Goal: Transaction & Acquisition: Purchase product/service

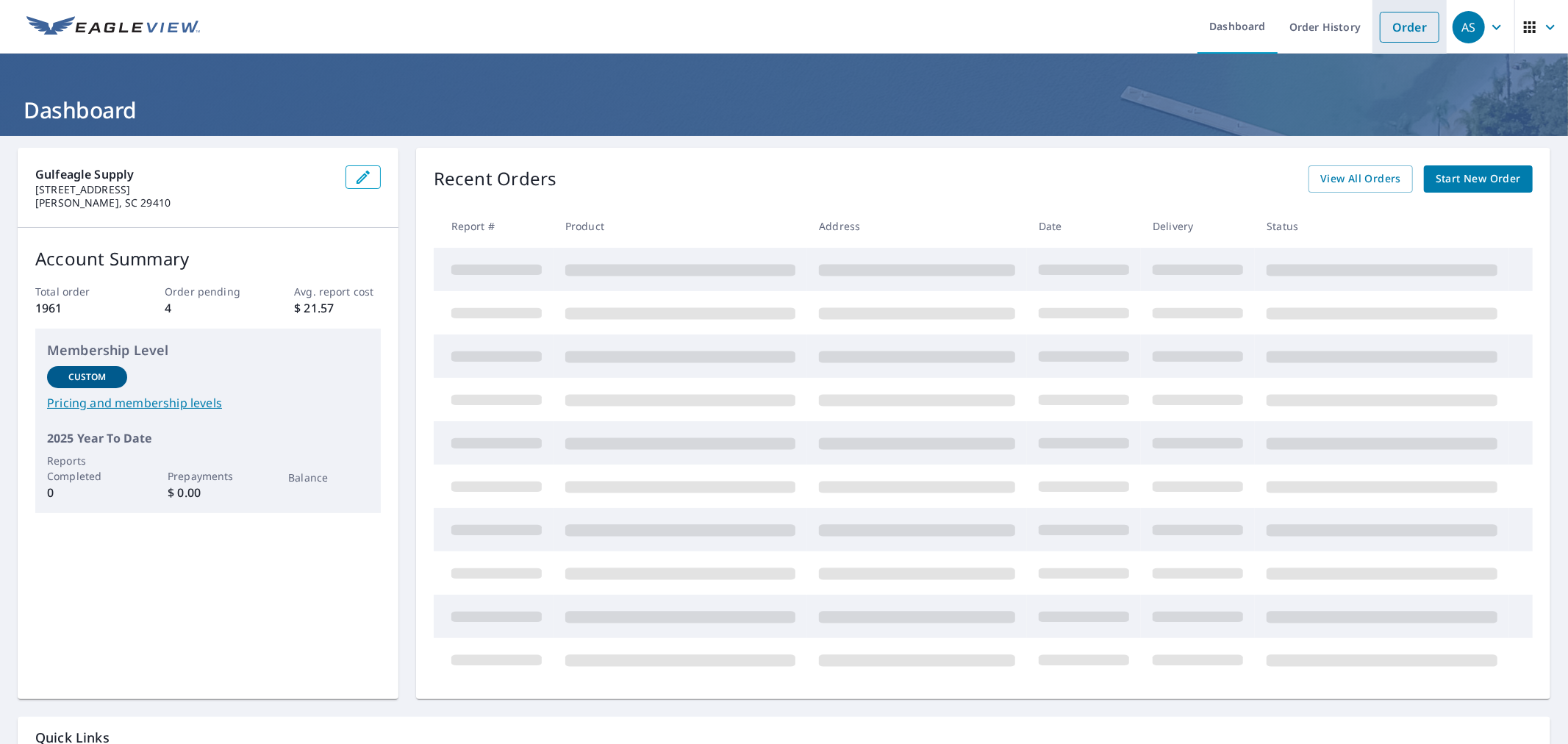
click at [1393, 25] on link "Order" at bounding box center [1409, 27] width 60 height 31
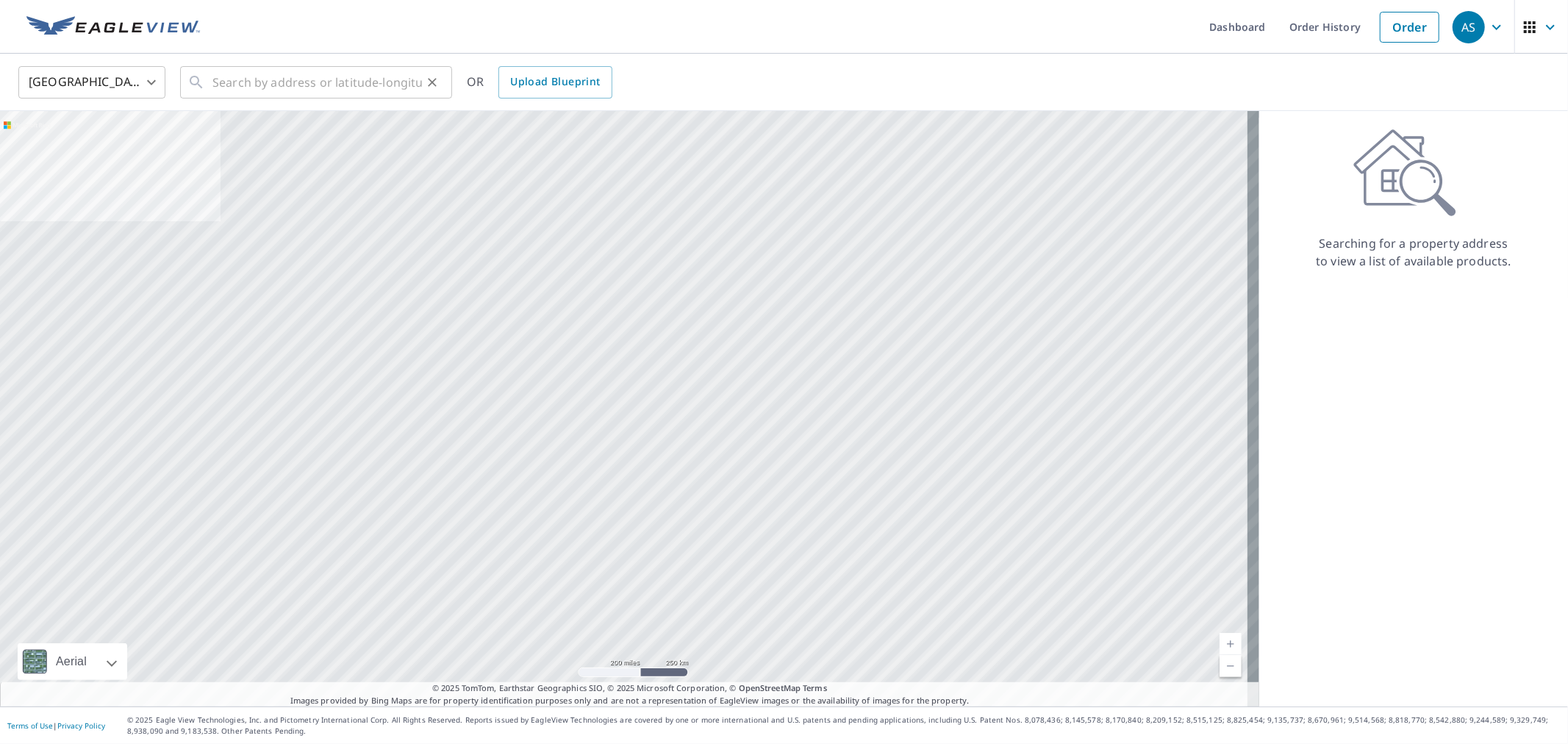
click at [425, 83] on icon "Clear" at bounding box center [432, 82] width 15 height 15
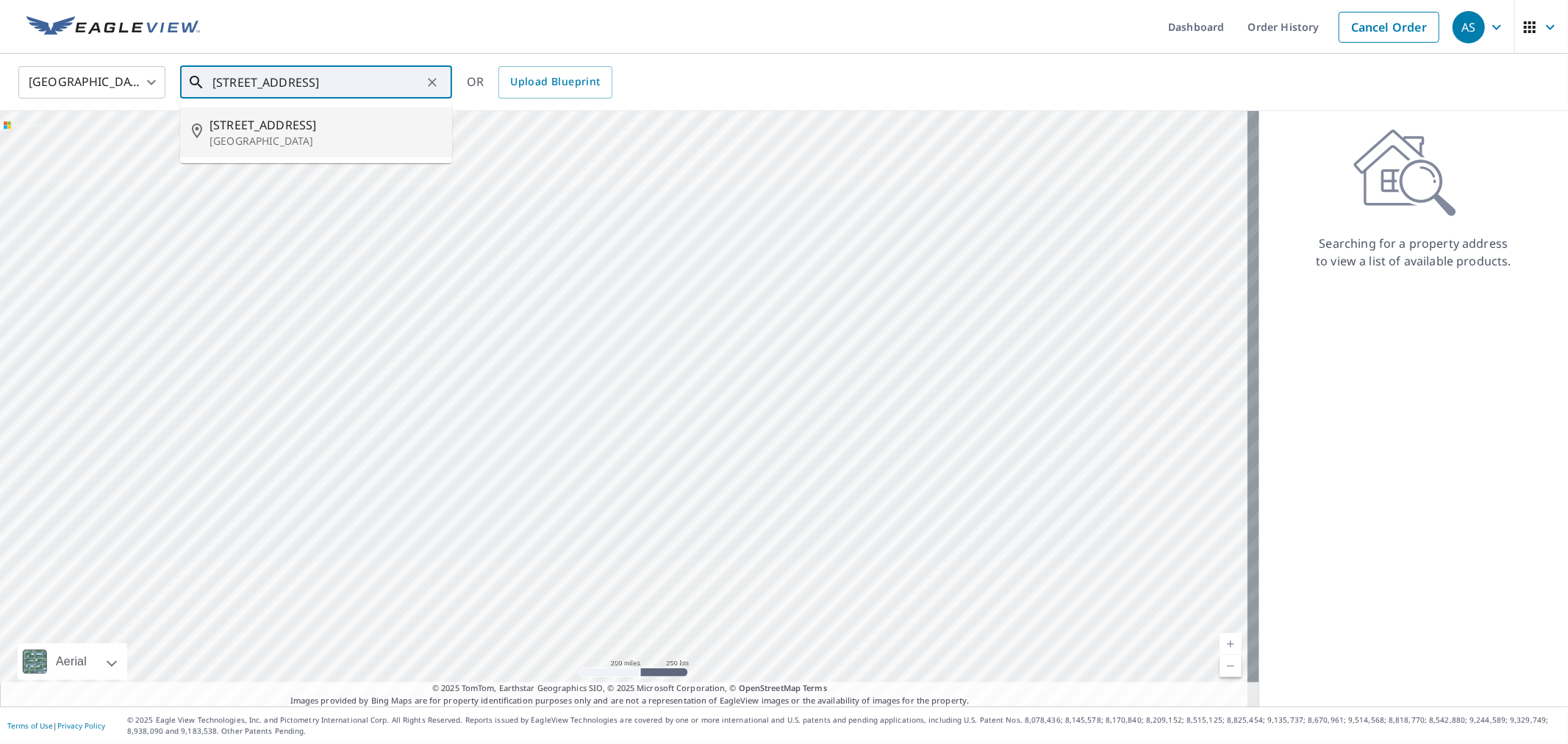
click at [317, 129] on span "114 Clarksbranch Rd" at bounding box center [325, 125] width 231 height 18
type input "114 Clarksbranch Rd Moncks Corner, SC 29461"
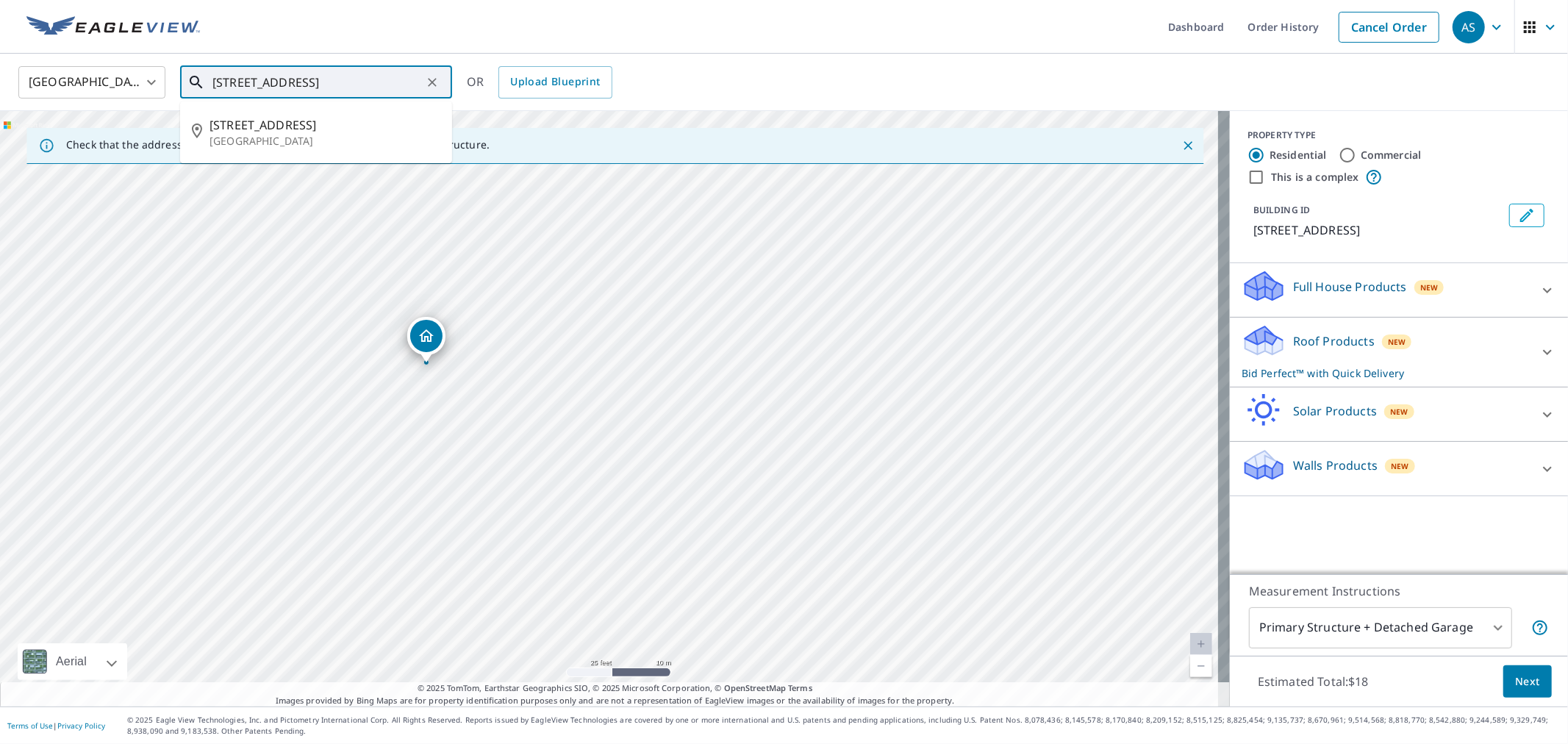
click at [380, 87] on input "114 Clarksbranch Rd Moncks Corner, SC 29461" at bounding box center [317, 82] width 210 height 41
click at [335, 141] on p "Moncks Corner, SC 29461" at bounding box center [325, 141] width 231 height 15
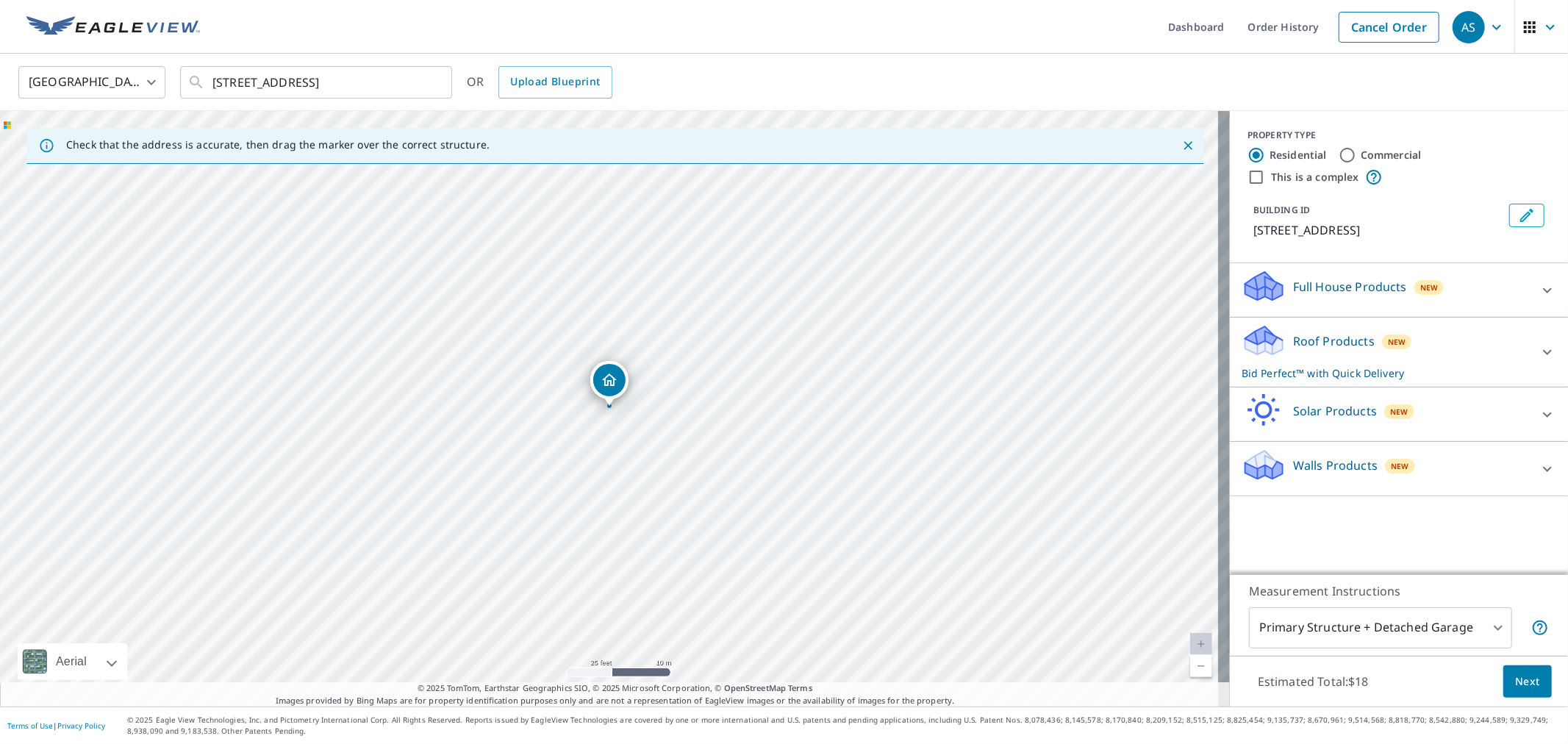
click at [1515, 677] on span "Next" at bounding box center [1528, 681] width 25 height 18
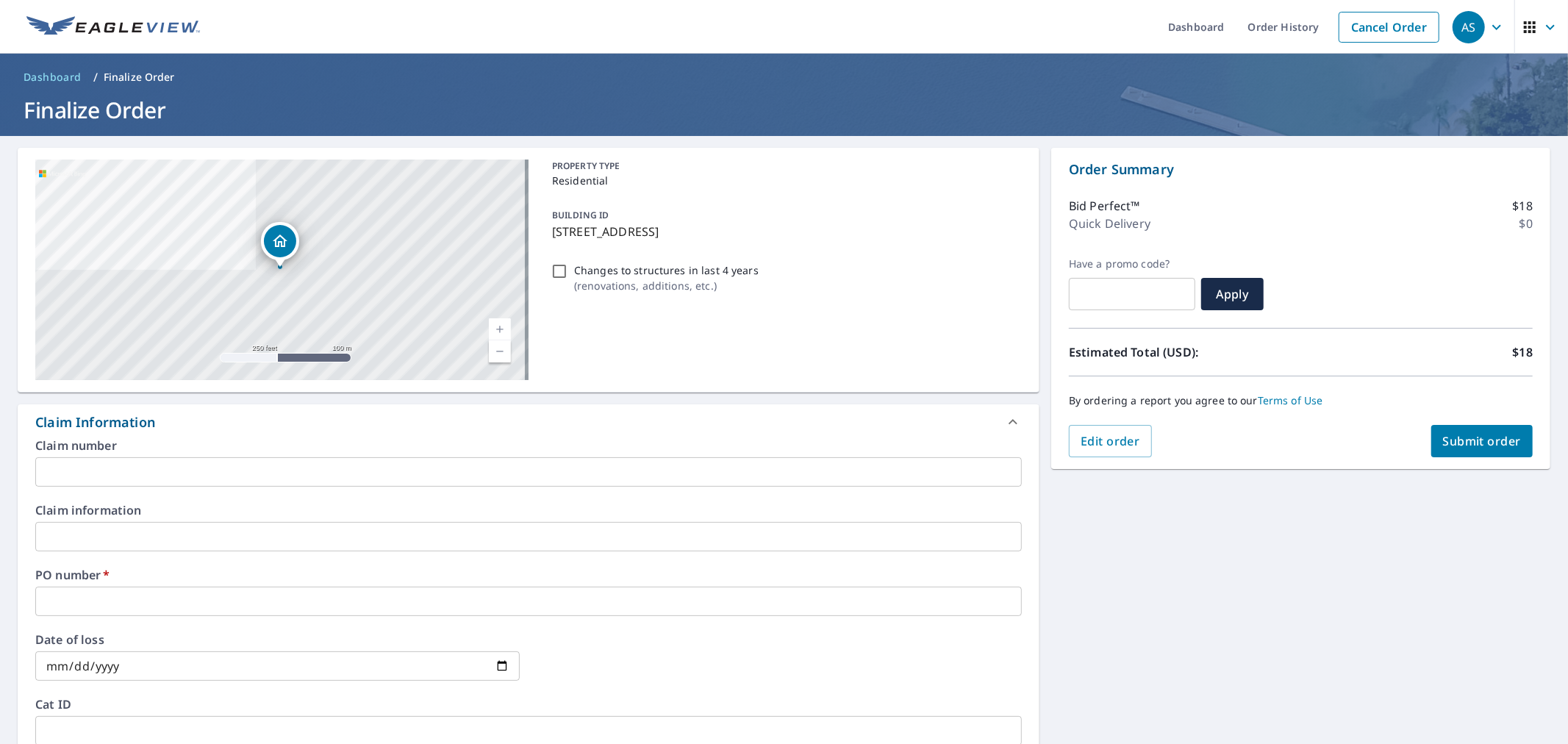
click at [486, 458] on input "text" at bounding box center [528, 472] width 987 height 29
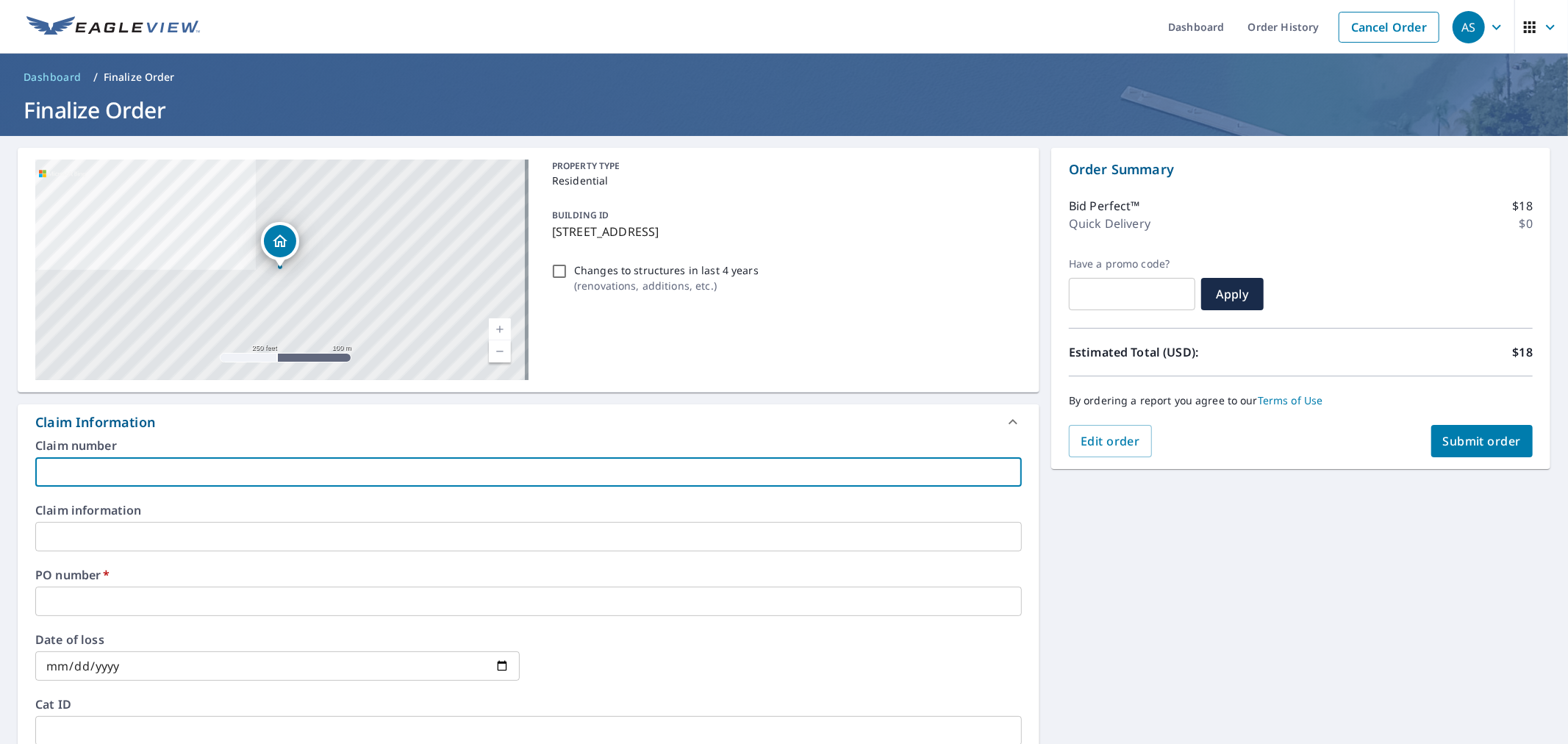
type input "w"
checkbox input "true"
type input "[PERSON_NAME]"
checkbox input "true"
click at [185, 530] on input "text" at bounding box center [528, 536] width 987 height 29
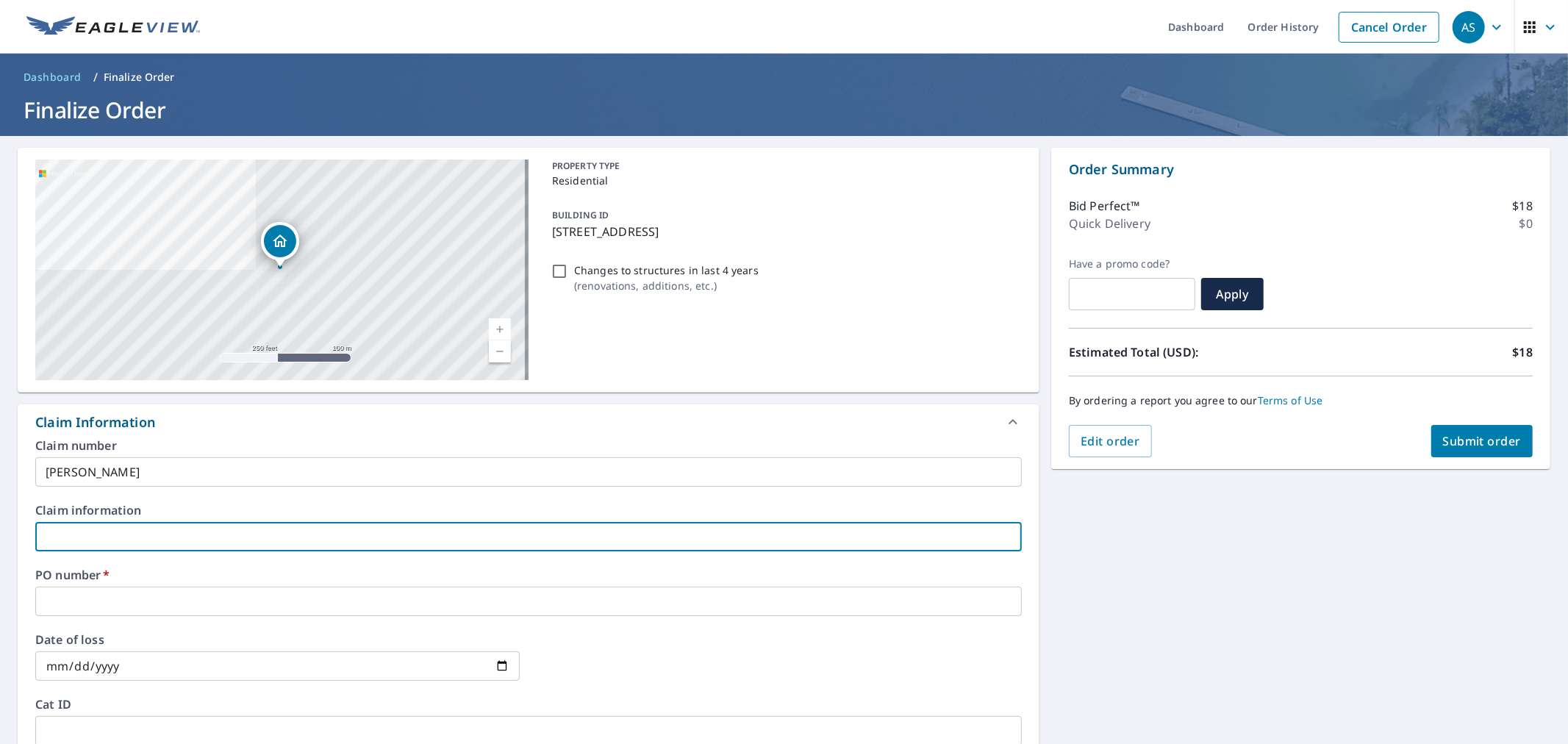
type input "w"
checkbox input "true"
type input "[PERSON_NAME]"
checkbox input "true"
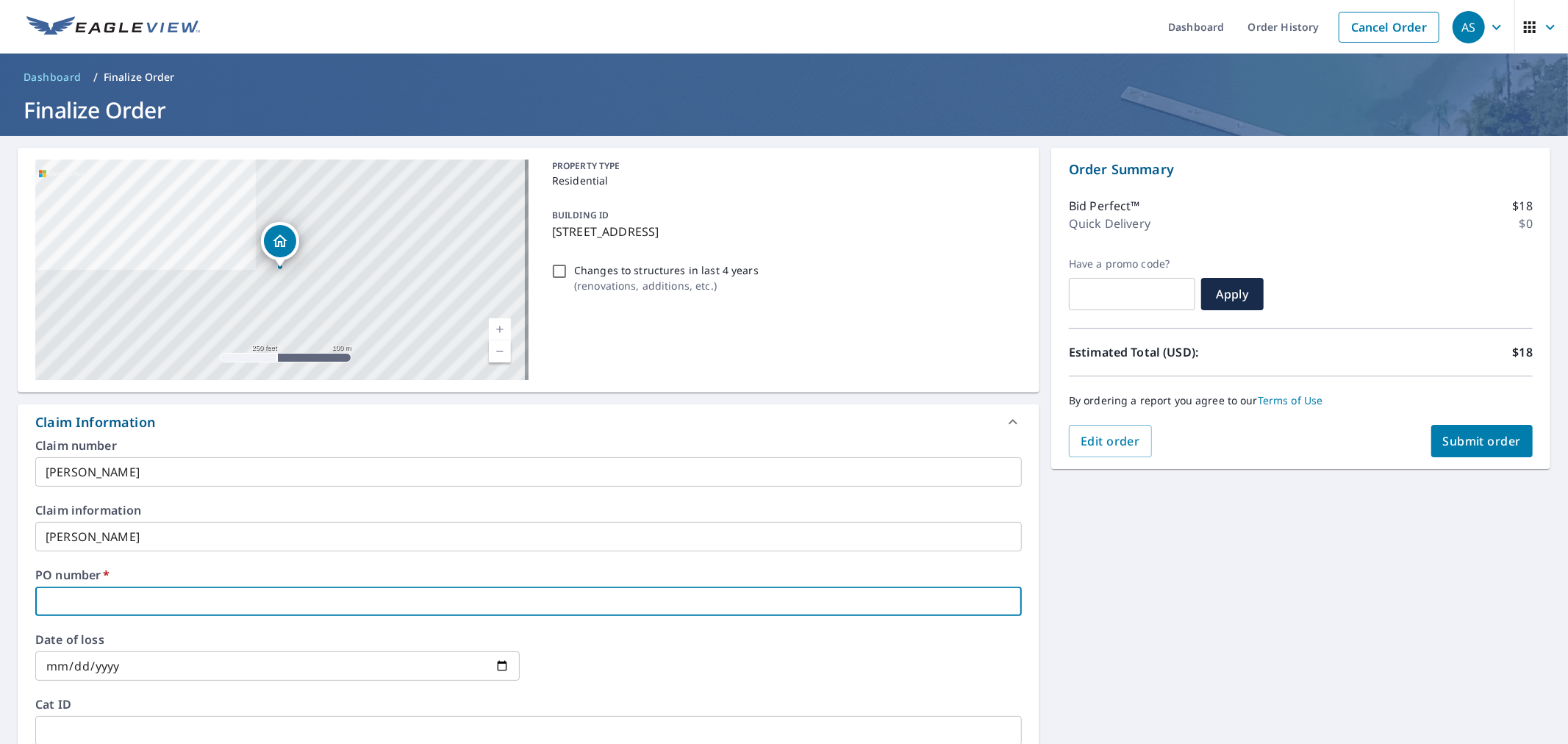
click at [180, 603] on input "text" at bounding box center [528, 601] width 987 height 29
paste input "P000285732"
type input "P000285732"
checkbox input "true"
type input "P000285732"
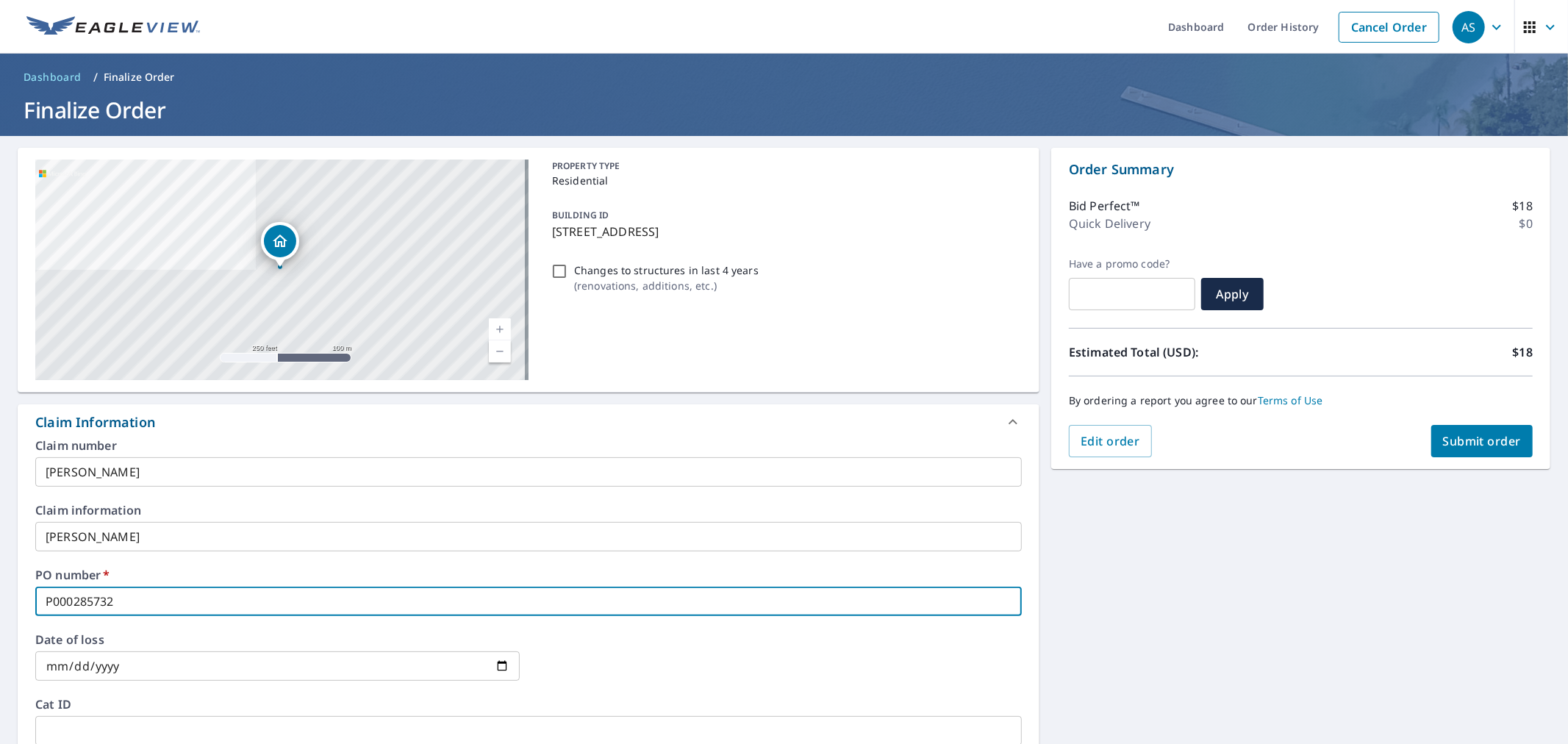
click at [1445, 431] on button "Submit order" at bounding box center [1482, 441] width 102 height 32
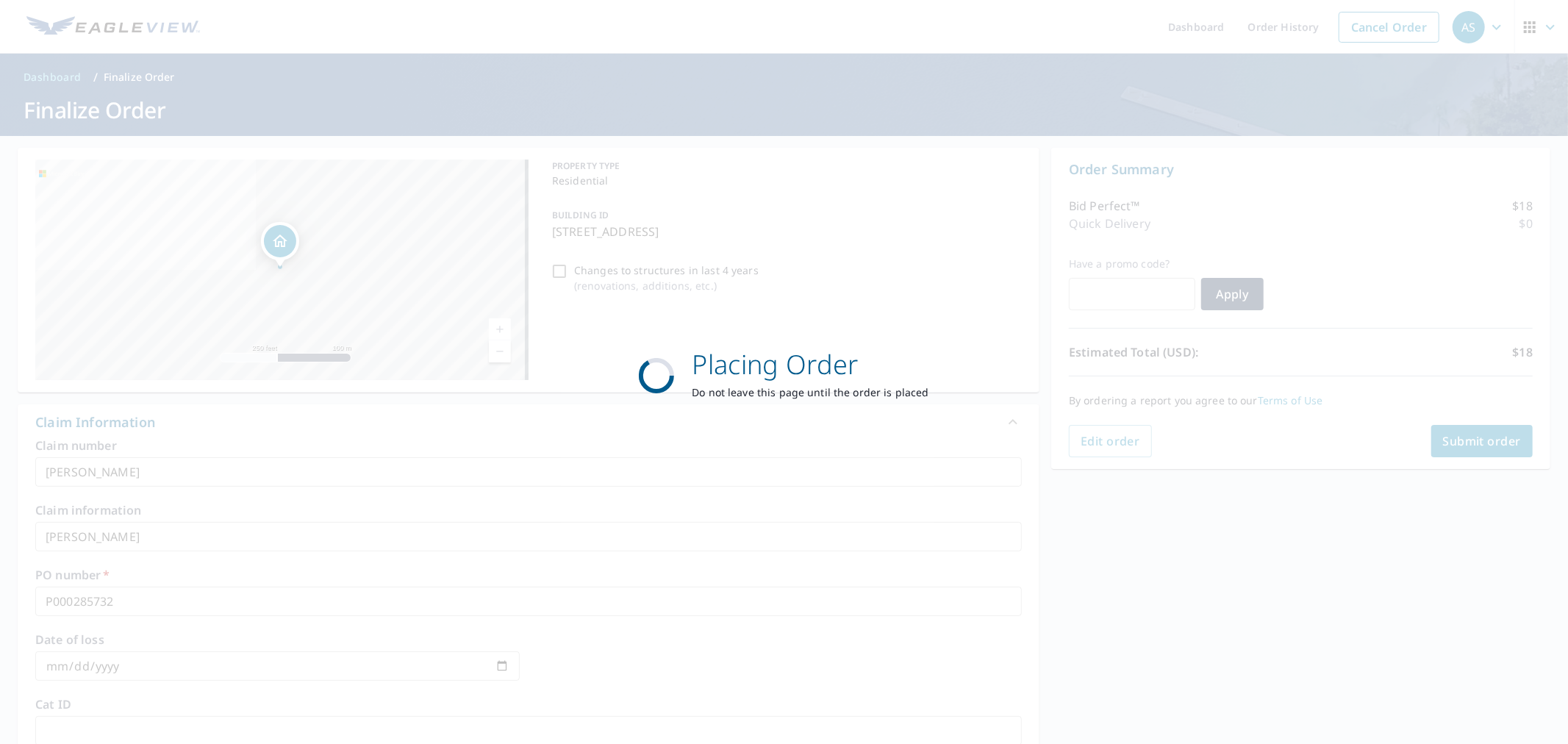
checkbox input "true"
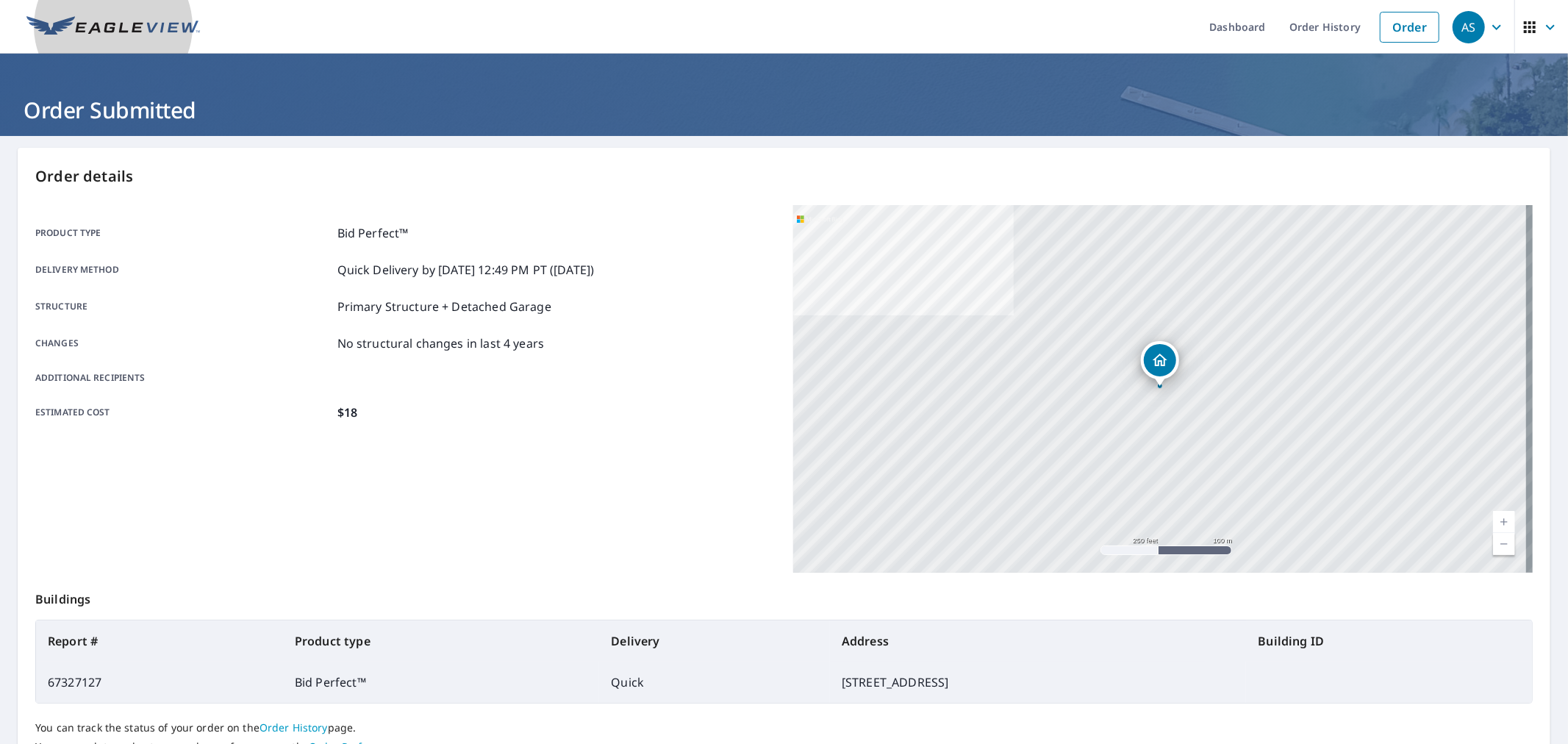
click at [53, 32] on img at bounding box center [113, 27] width 174 height 22
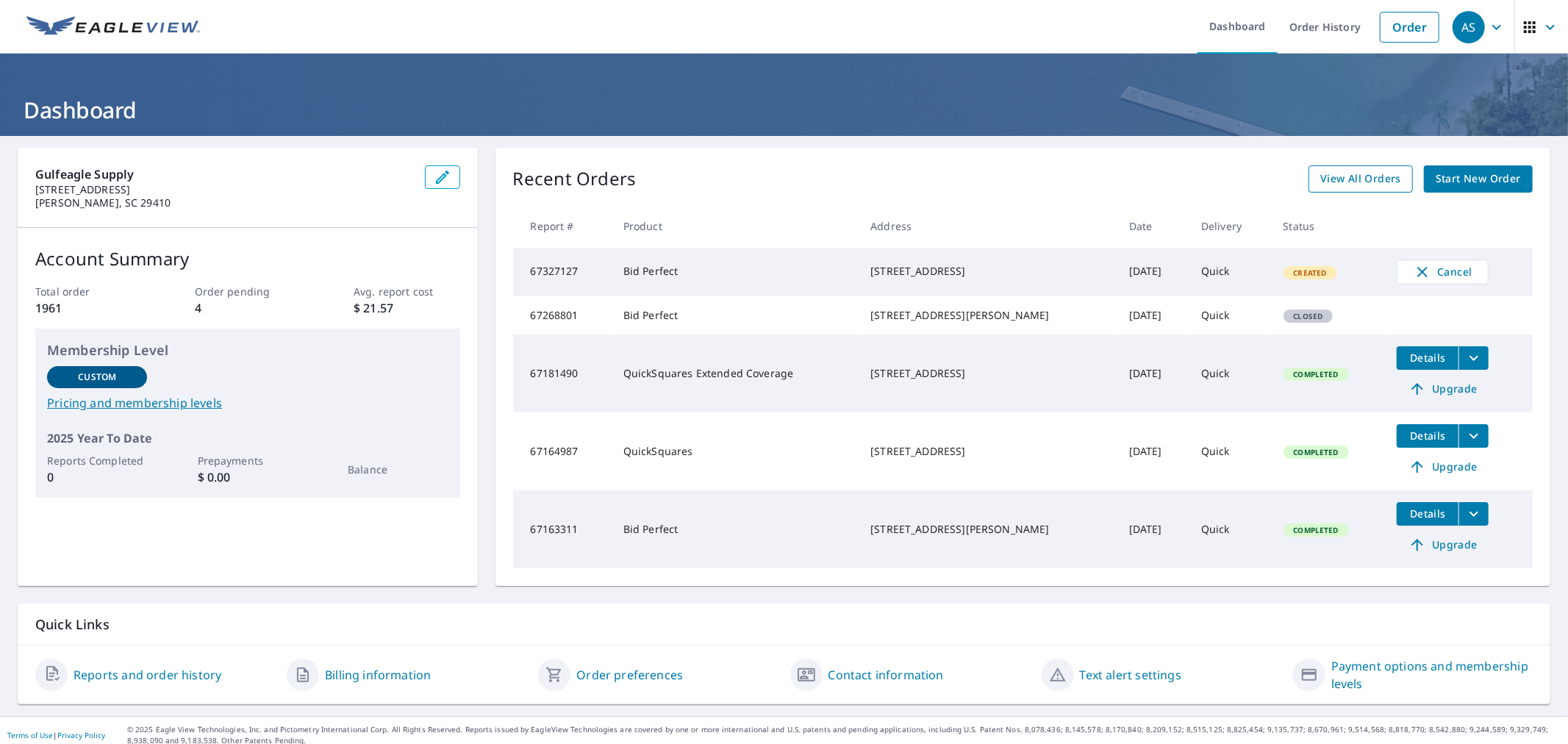
click at [1338, 191] on link "View All Orders" at bounding box center [1361, 179] width 104 height 27
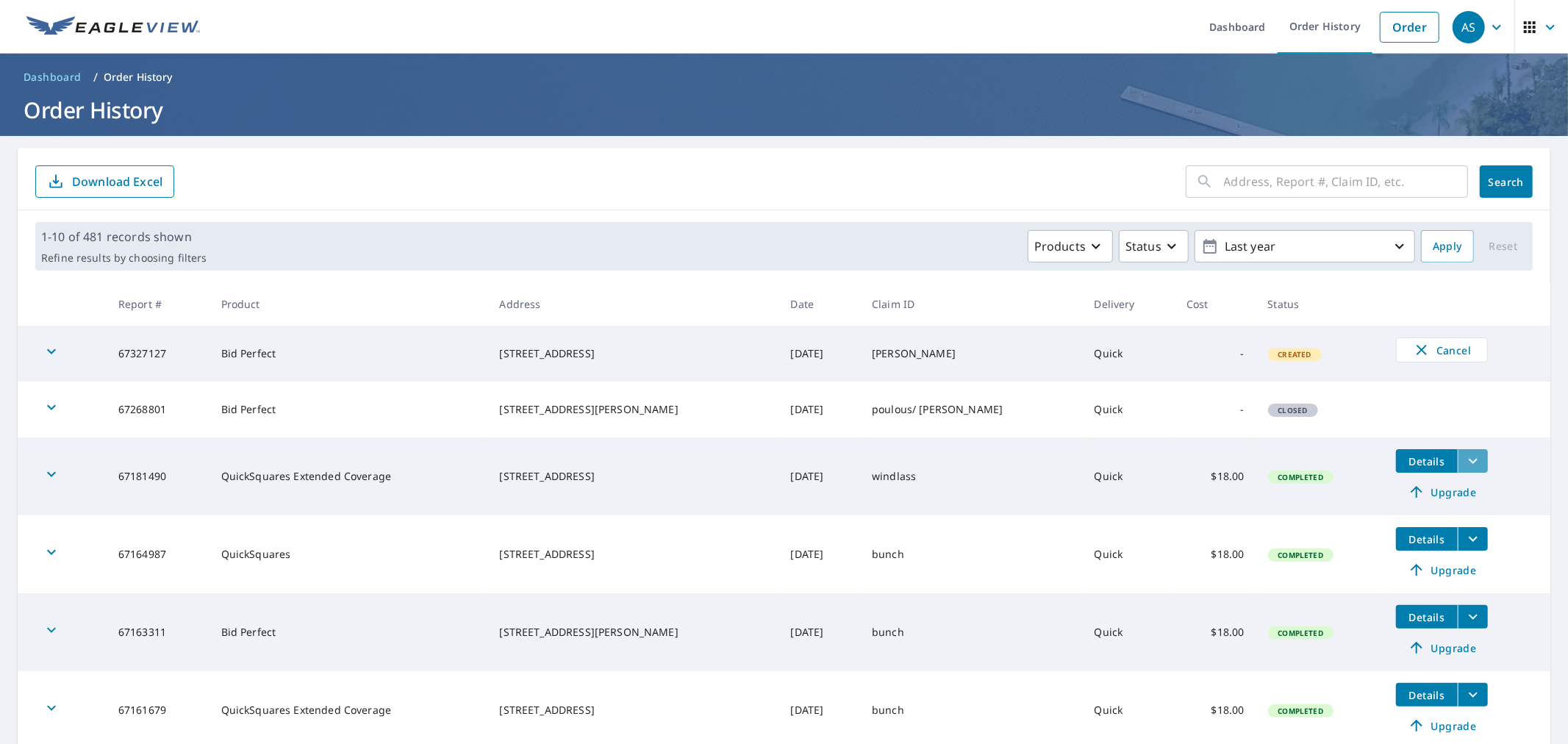
click at [1458, 460] on button "filesDropdownBtn-67181490" at bounding box center [1472, 461] width 30 height 24
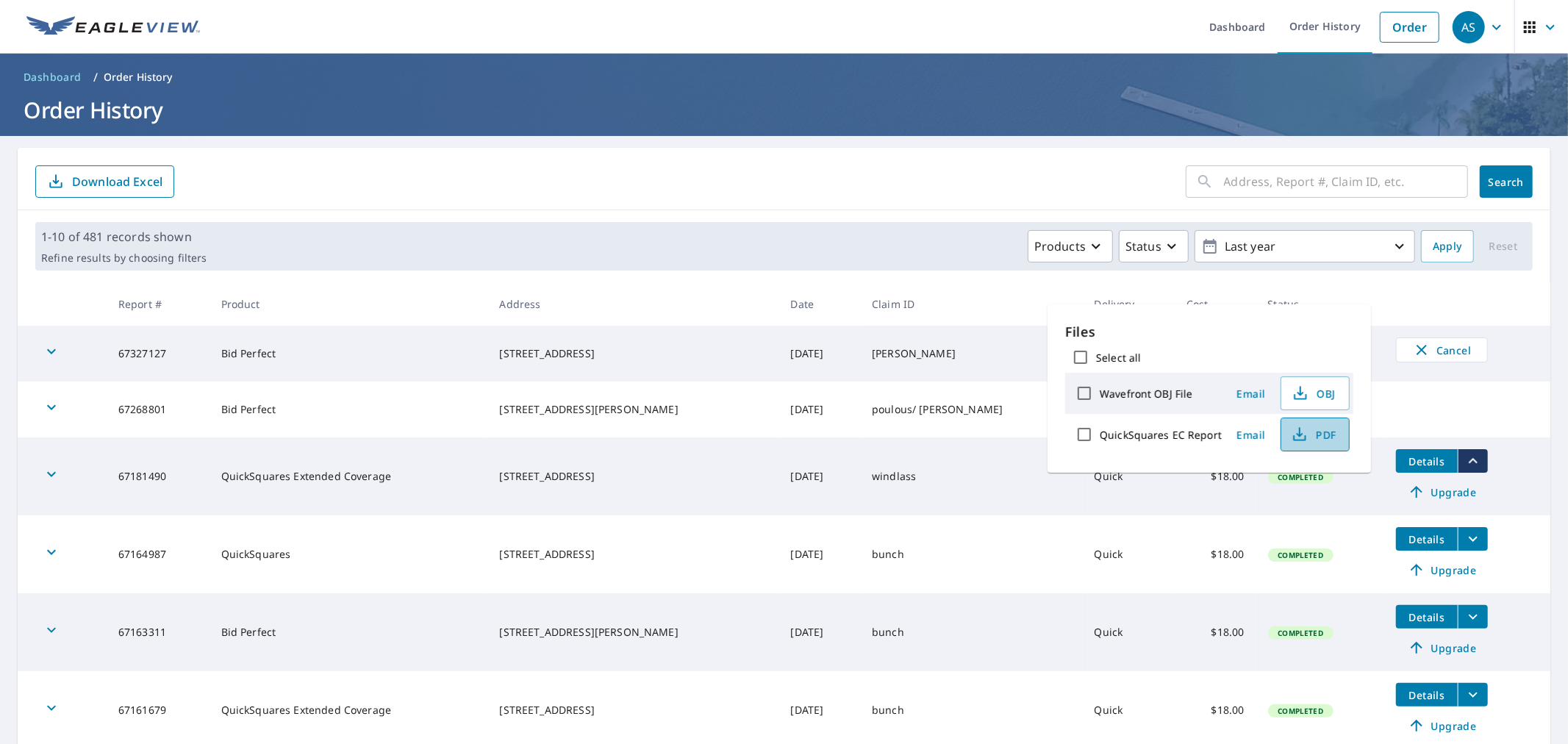
click at [1320, 431] on span "PDF" at bounding box center [1313, 434] width 47 height 18
click at [848, 552] on td "[DATE]" at bounding box center [820, 554] width 82 height 78
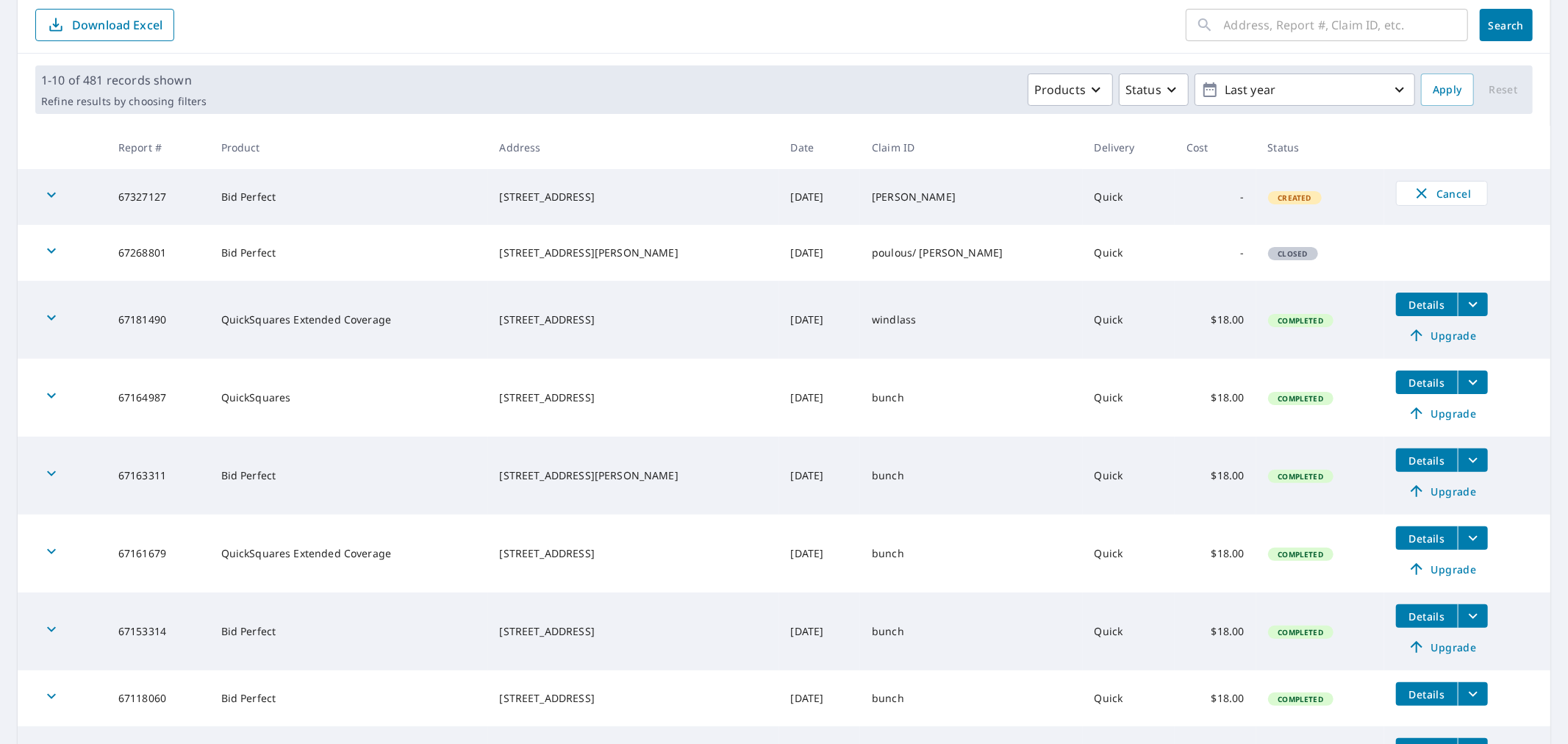
scroll to position [163, 0]
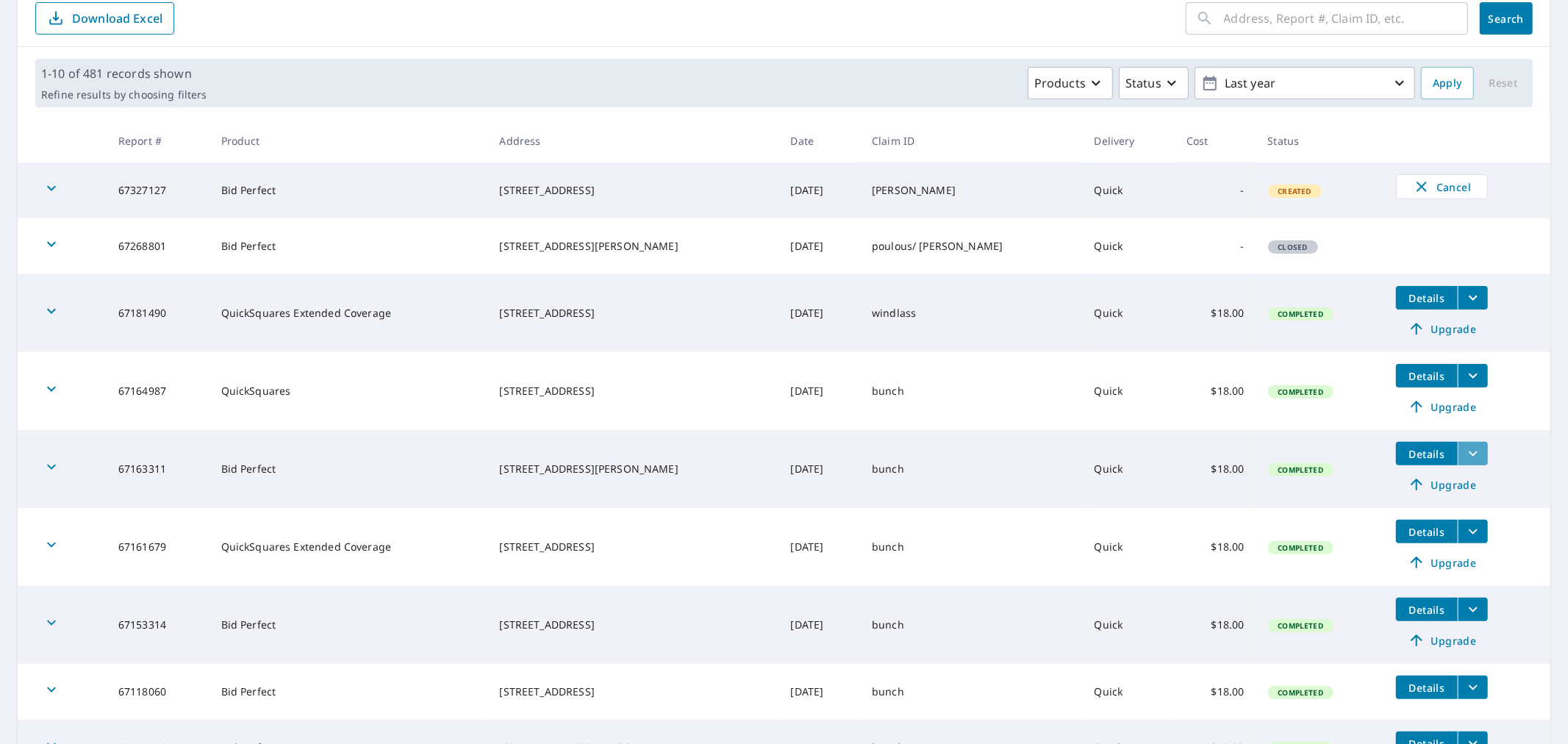
click at [1464, 448] on icon "filesDropdownBtn-67163311" at bounding box center [1473, 453] width 18 height 18
click at [1334, 427] on button "PDF" at bounding box center [1313, 428] width 69 height 34
click at [919, 197] on td "[PERSON_NAME]" at bounding box center [971, 191] width 222 height 56
drag, startPoint x: 1162, startPoint y: 408, endPoint x: 1131, endPoint y: 244, distance: 166.9
click at [1131, 244] on td "Quick" at bounding box center [1129, 247] width 92 height 56
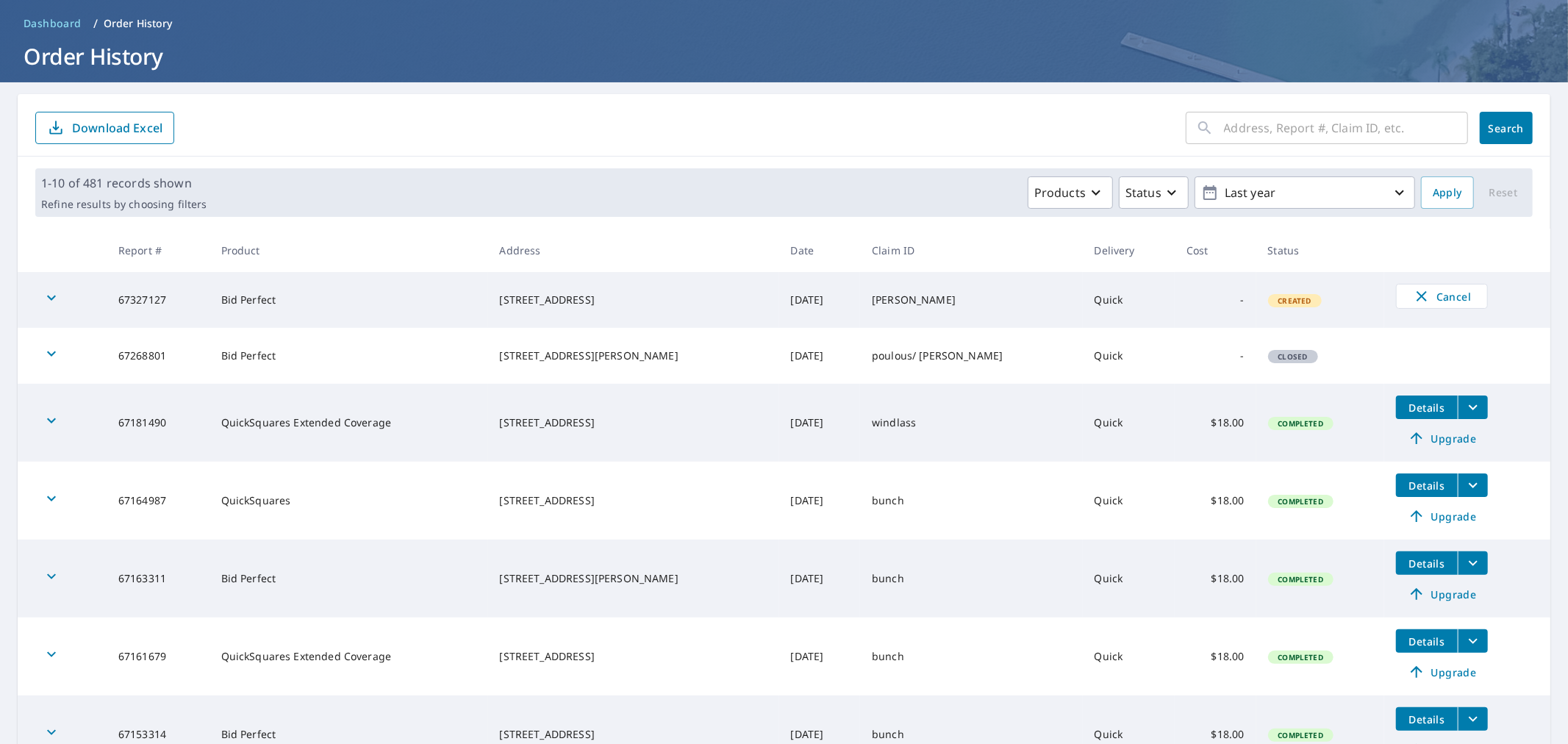
scroll to position [82, 0]
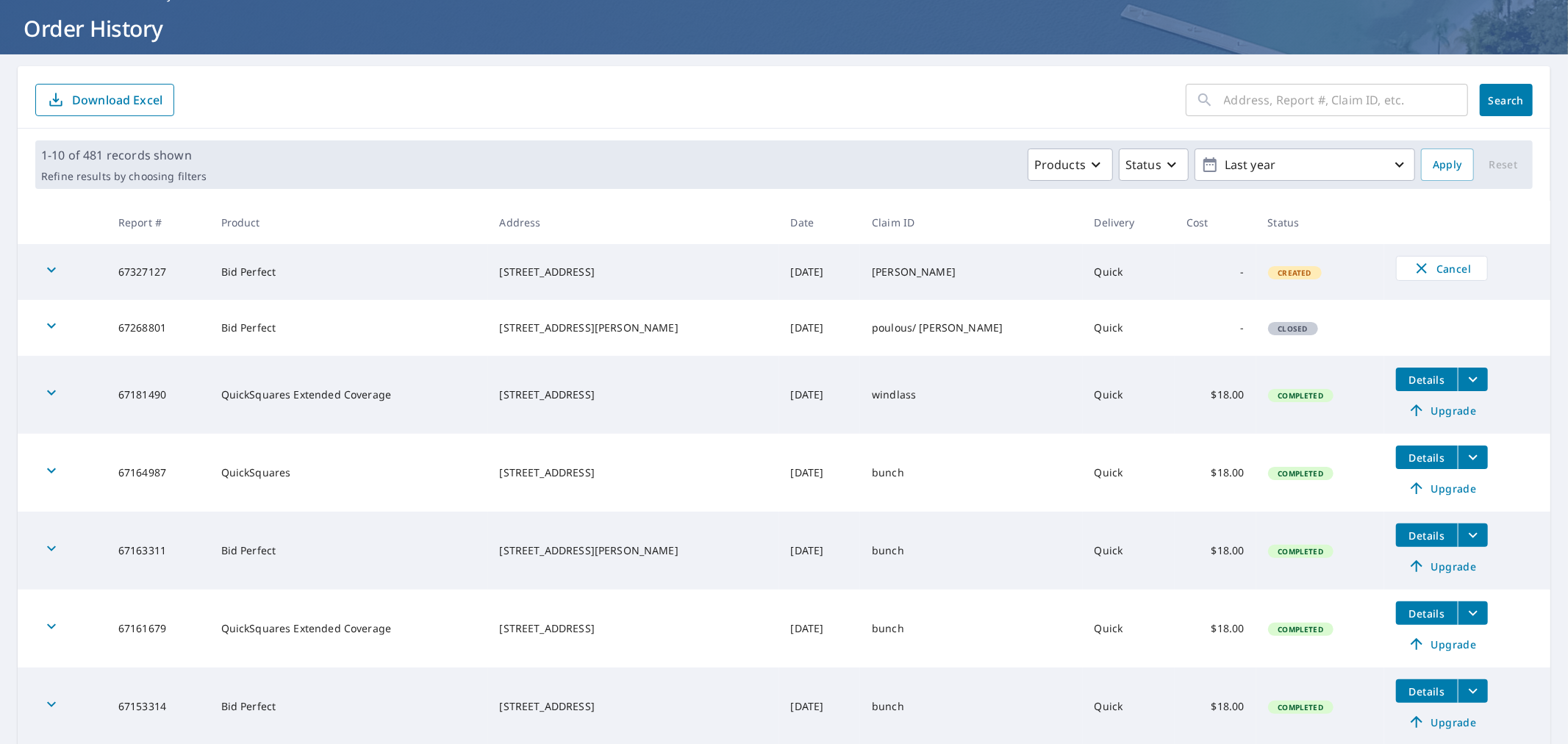
drag, startPoint x: 998, startPoint y: 331, endPoint x: 879, endPoint y: 308, distance: 121.2
click at [879, 308] on tr "67268801 Bid Perfect 1102 Summerwind Ln Johns Island, SC 29455 Sep 04, 2025 pou…" at bounding box center [784, 328] width 1533 height 56
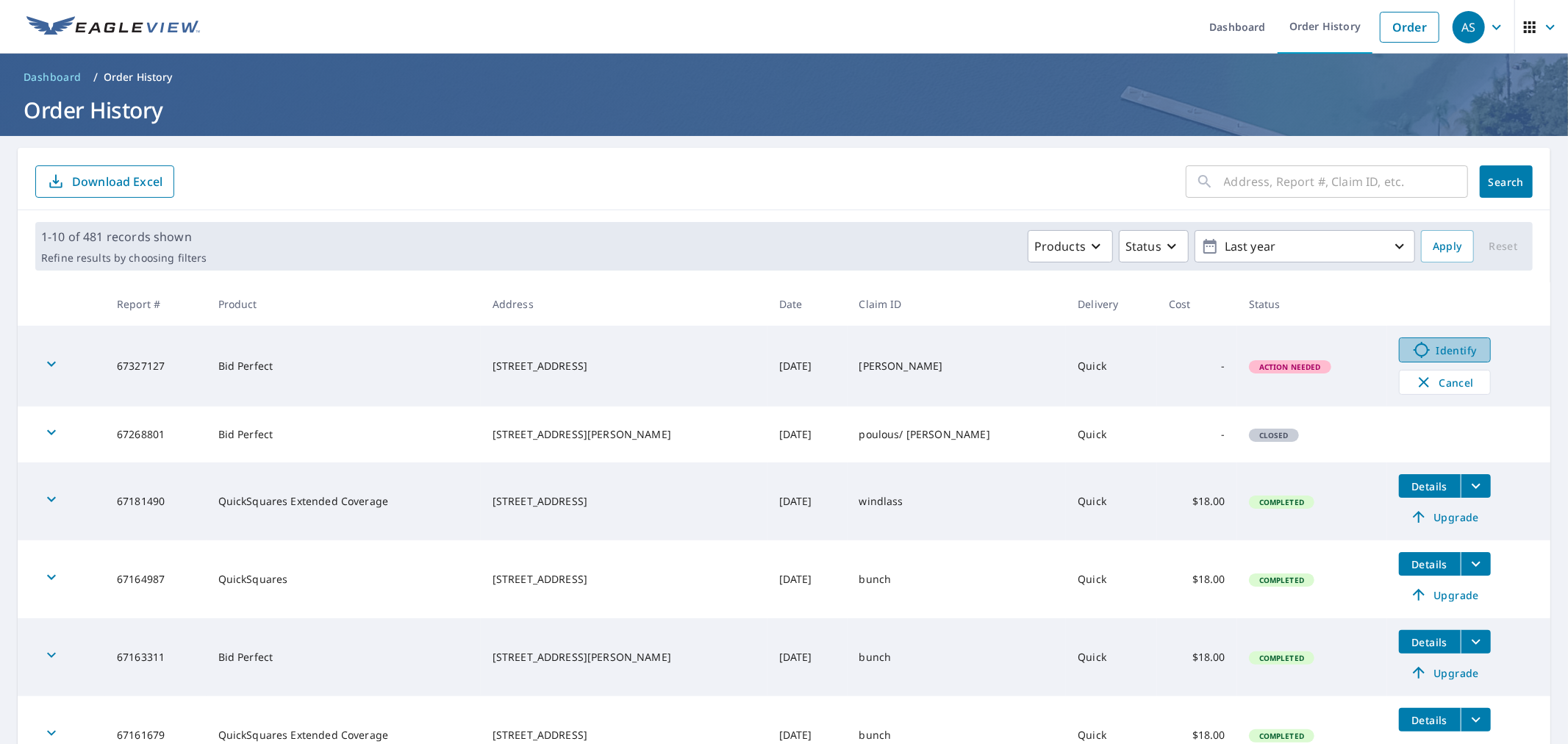
click at [1441, 346] on span "Identify" at bounding box center [1444, 350] width 73 height 18
click at [1422, 392] on span "Cancel" at bounding box center [1444, 383] width 61 height 18
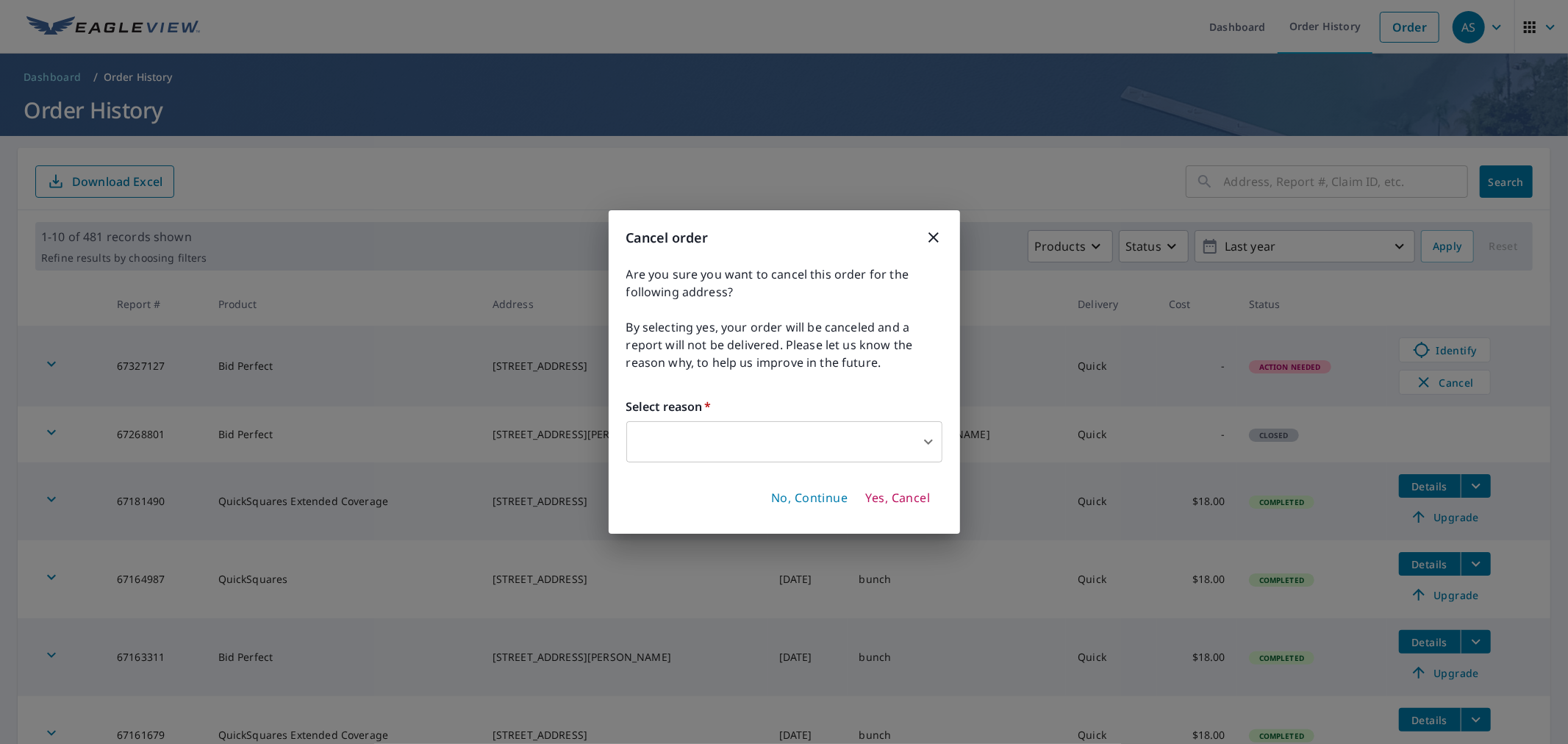
click at [893, 503] on span "Yes, Cancel" at bounding box center [898, 498] width 65 height 16
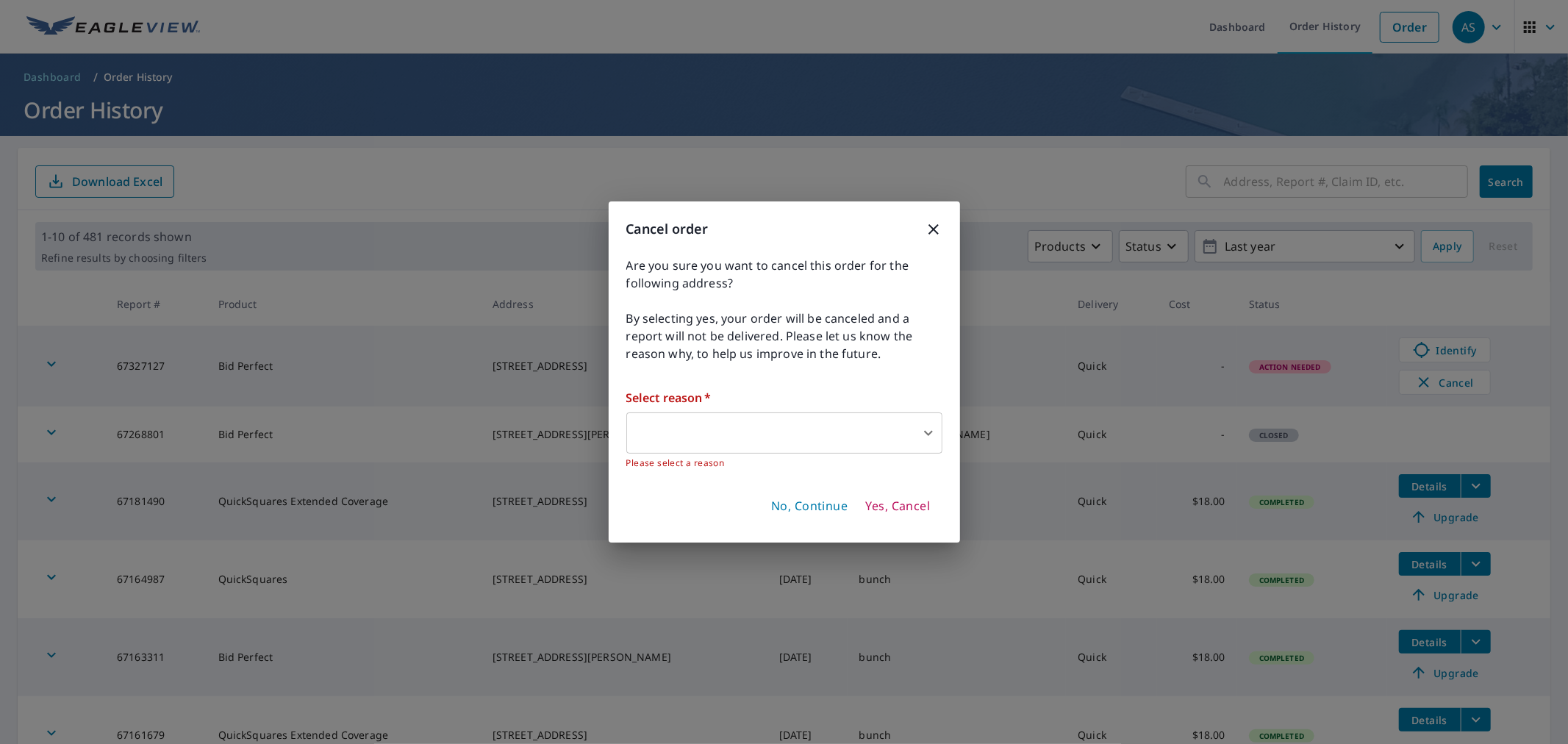
click at [891, 396] on label "Select reason   *" at bounding box center [784, 398] width 316 height 18
click at [875, 450] on body "AS AS Dashboard Order History Order AS Dashboard / Order History Order History …" at bounding box center [784, 372] width 1568 height 744
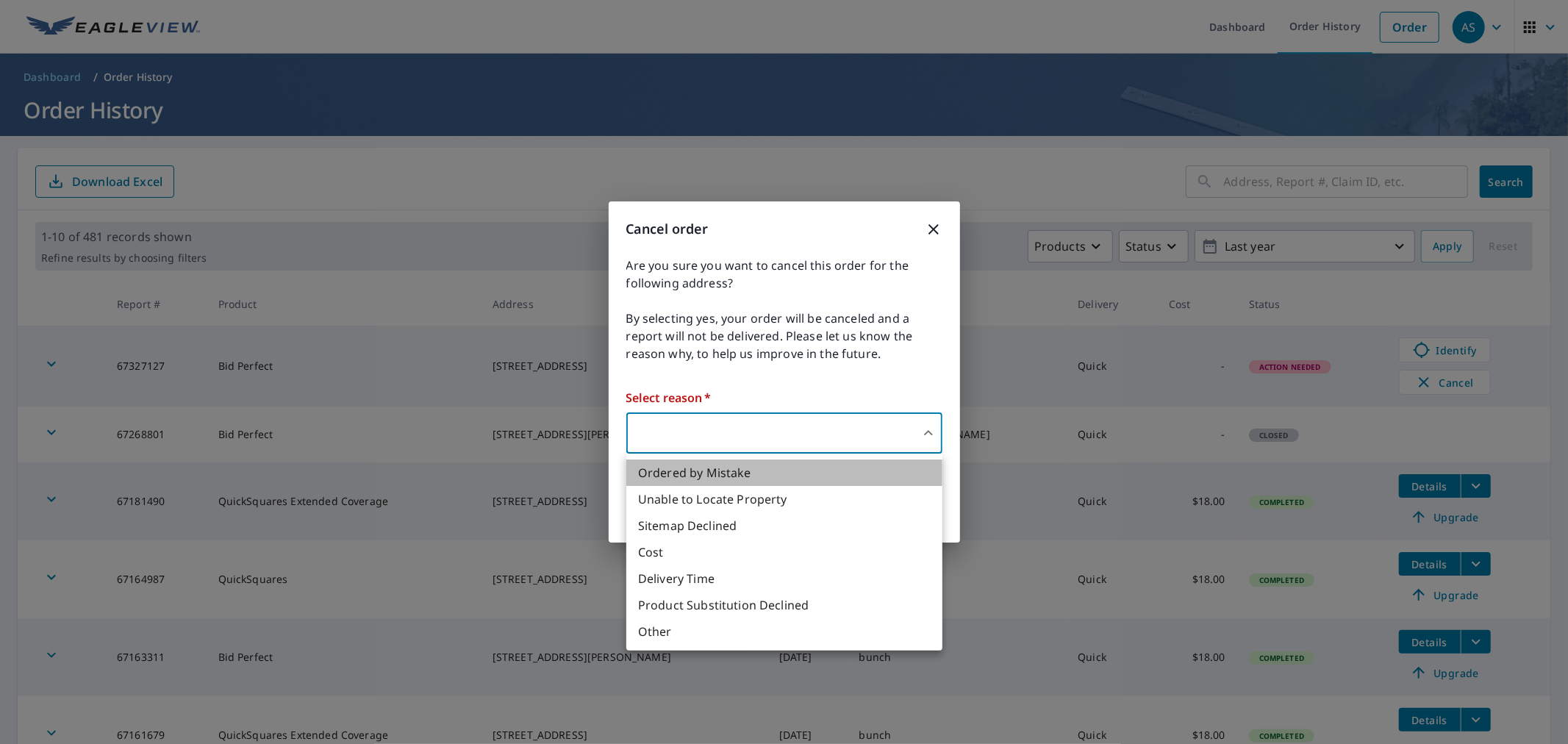
click at [849, 480] on li "Ordered by Mistake" at bounding box center [784, 472] width 316 height 26
type input "30"
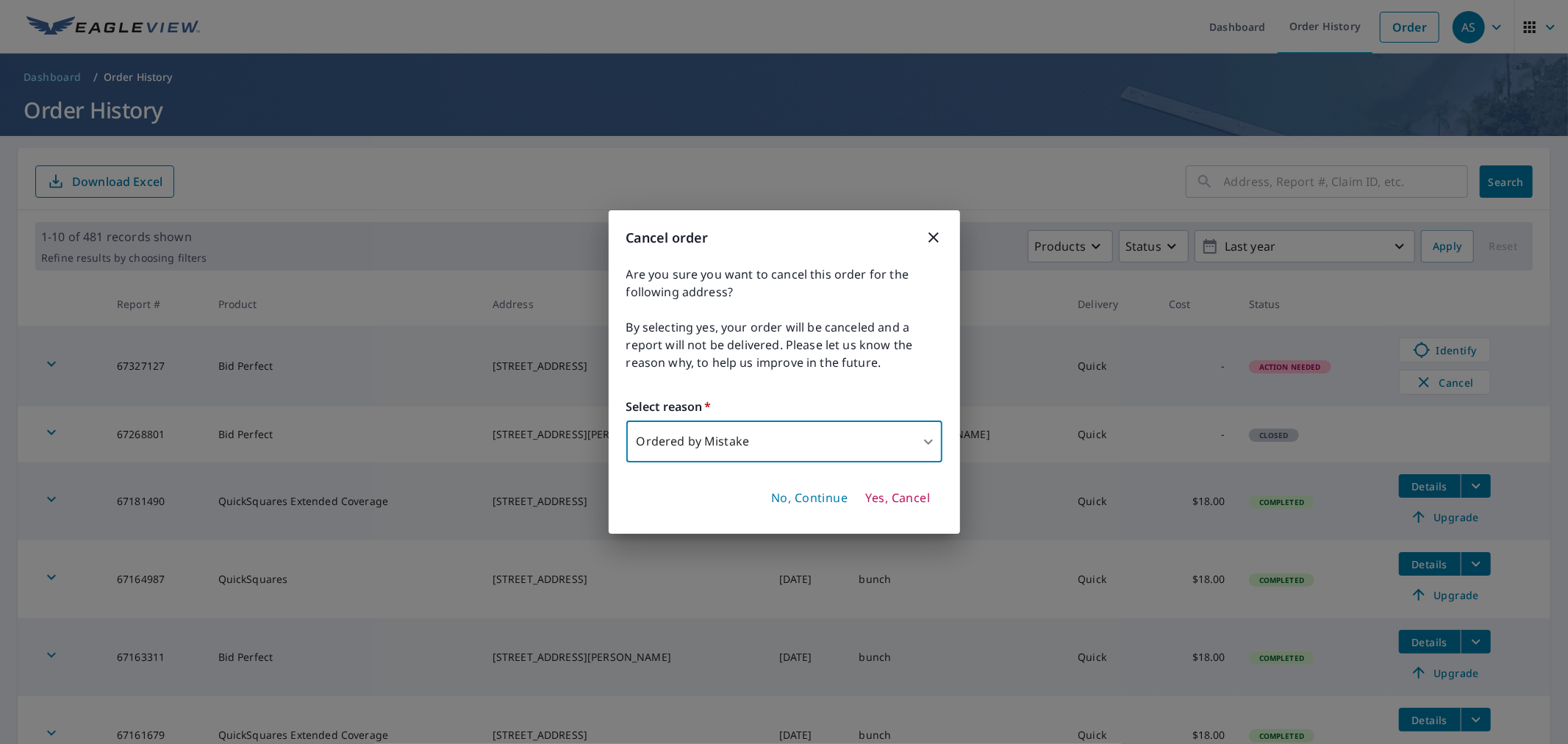
click at [895, 503] on span "Yes, Cancel" at bounding box center [898, 498] width 65 height 16
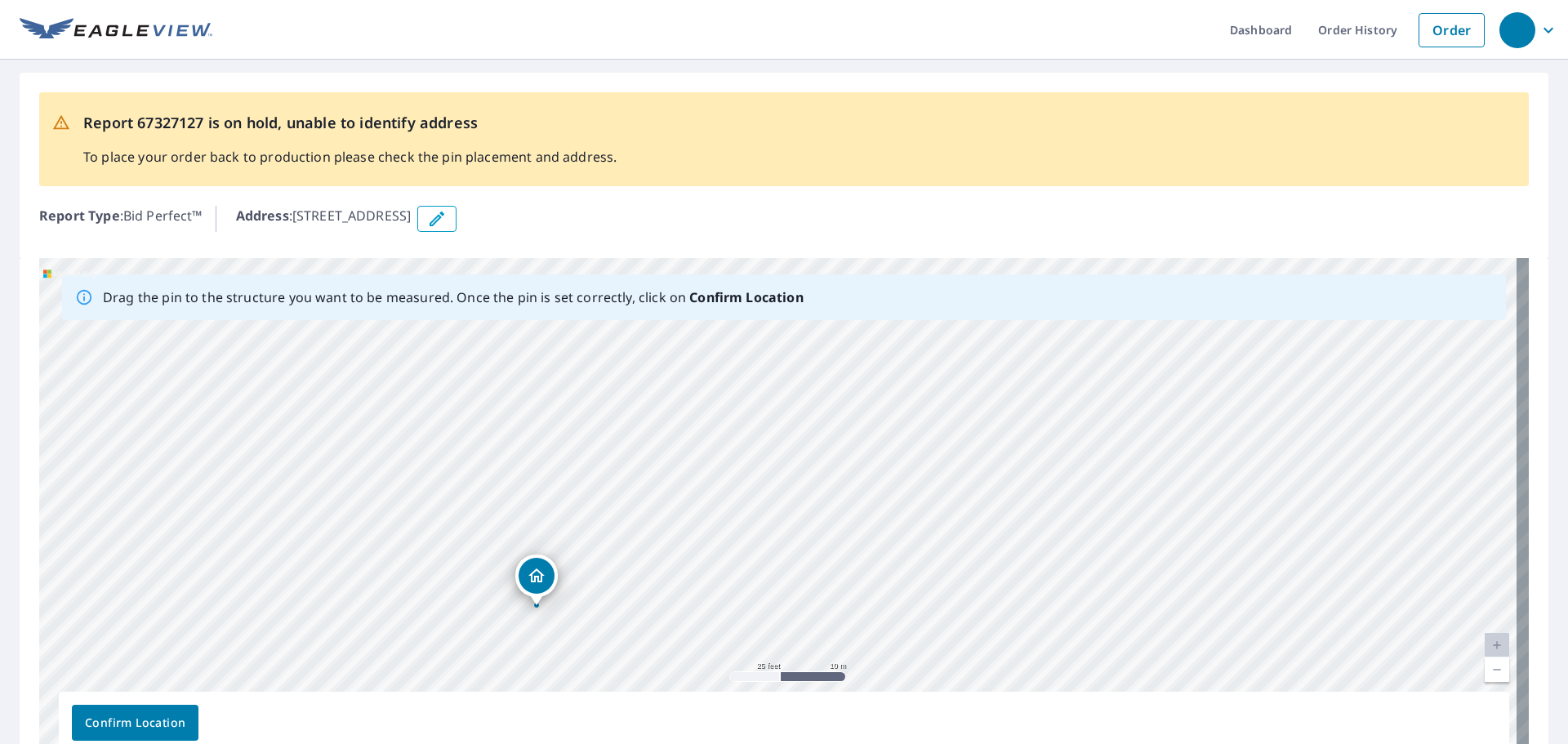
drag, startPoint x: 683, startPoint y: 424, endPoint x: 440, endPoint y: 515, distance: 259.5
click at [440, 515] on div "114 Clarksbranch Rd Moncks Corner, SC 29461" at bounding box center [784, 514] width 1490 height 512
